Goal: Task Accomplishment & Management: Manage account settings

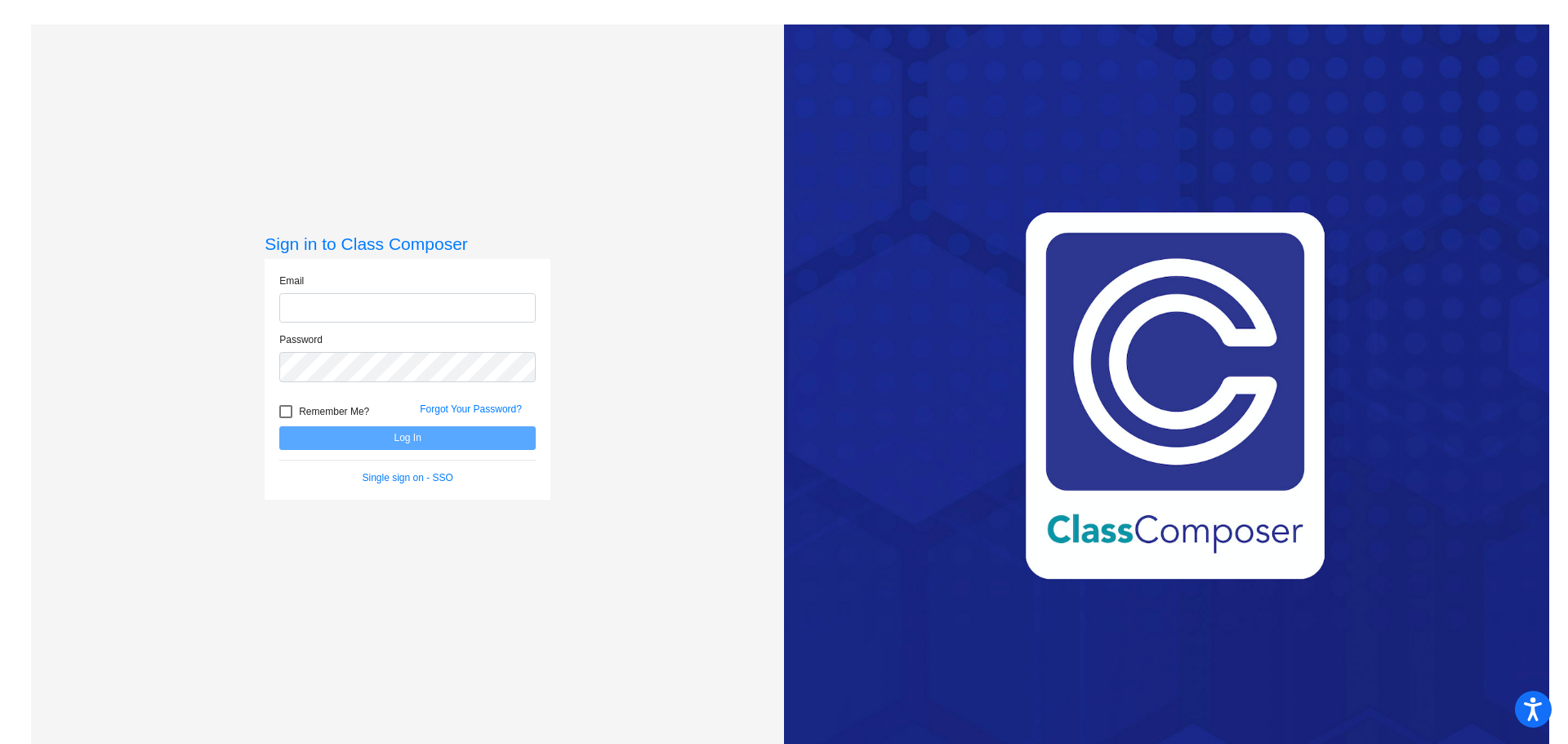
click at [295, 308] on input "email" at bounding box center [407, 308] width 256 height 30
type input "[EMAIL_ADDRESS][DOMAIN_NAME]"
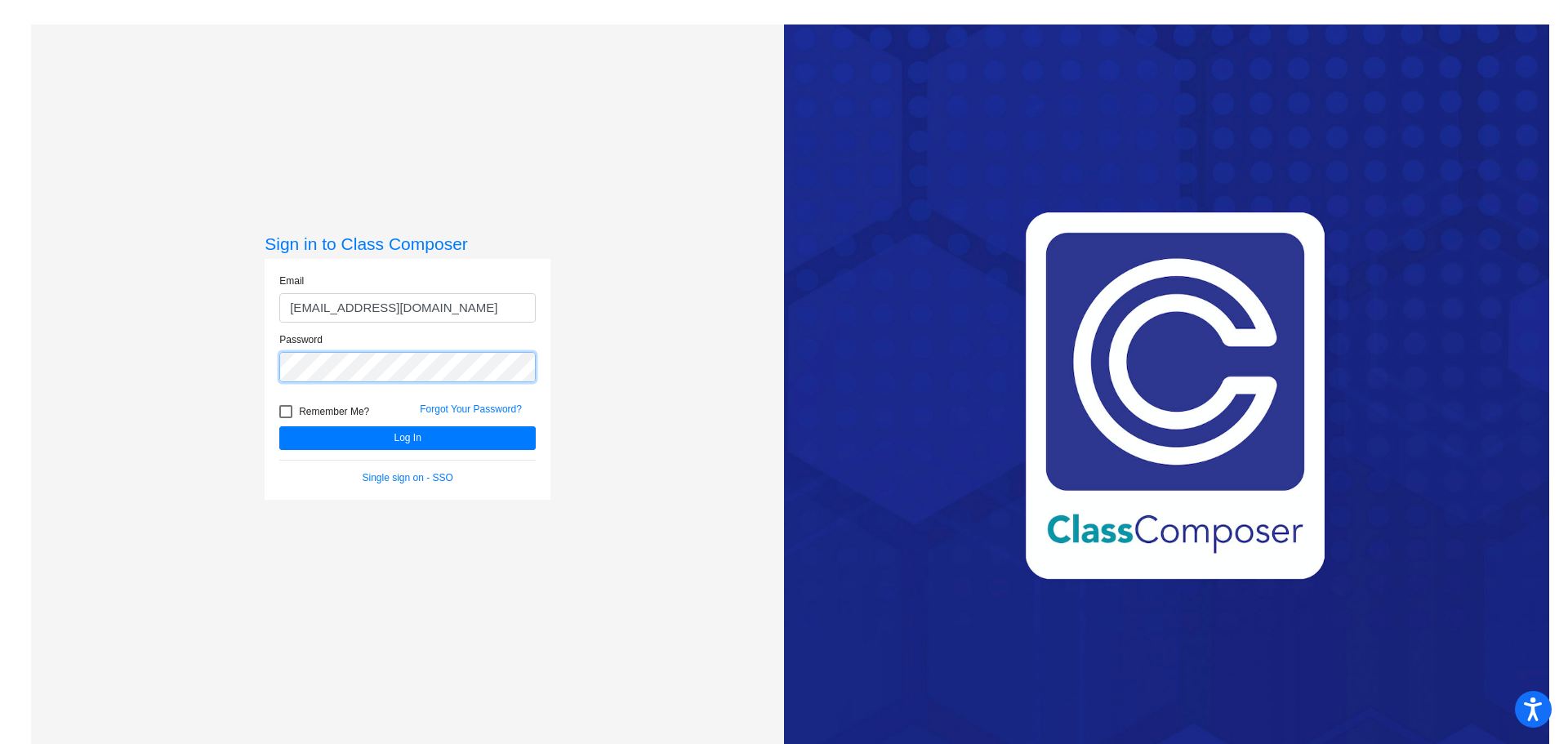
click at [279, 426] on button "Log In" at bounding box center [407, 438] width 256 height 23
click at [208, 356] on div "Sign in to Class Composer Email [EMAIL_ADDRESS][DOMAIN_NAME] Password Remember …" at bounding box center [407, 396] width 753 height 744
click at [279, 426] on button "Log In" at bounding box center [407, 438] width 256 height 23
